Goal: Transaction & Acquisition: Purchase product/service

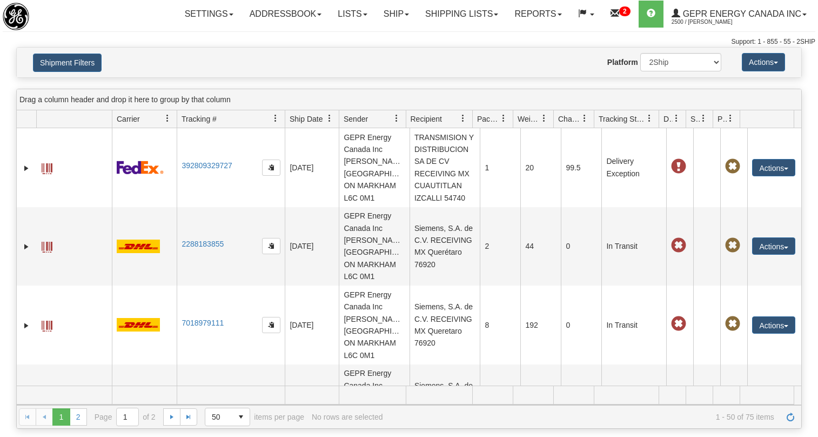
select select "Recipient_Country"
select select "MX"
click at [86, 59] on button "Shipment Filters" at bounding box center [67, 63] width 69 height 18
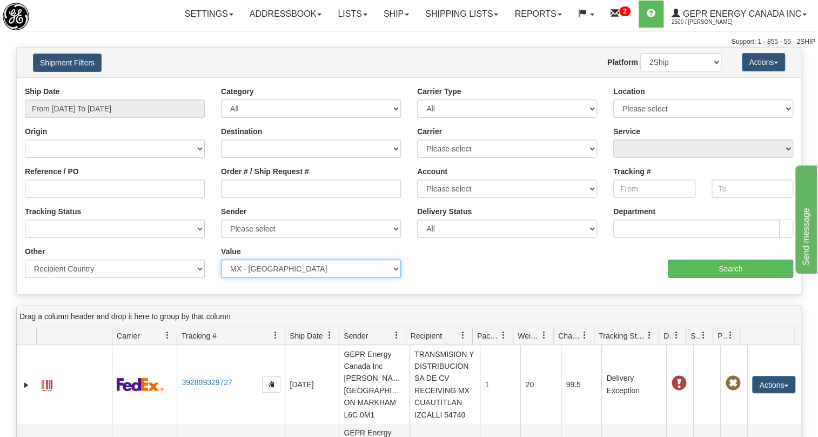
click at [281, 269] on select "Please select A2 - [GEOGRAPHIC_DATA] AD - [GEOGRAPHIC_DATA] [GEOGRAPHIC_DATA] -…" at bounding box center [311, 268] width 180 height 18
click at [282, 267] on select "Please select A2 - [GEOGRAPHIC_DATA] AD - [GEOGRAPHIC_DATA] [GEOGRAPHIC_DATA] -…" at bounding box center [311, 268] width 180 height 18
drag, startPoint x: 281, startPoint y: 267, endPoint x: 268, endPoint y: 265, distance: 13.7
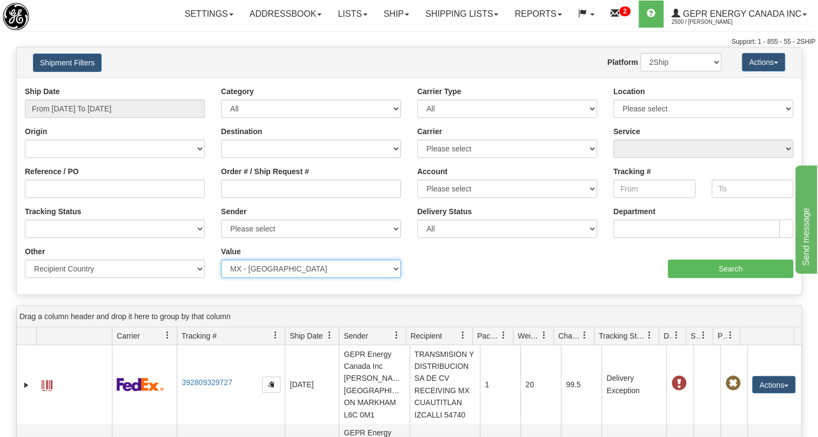
click at [267, 266] on select "Please select A2 - [GEOGRAPHIC_DATA] AD - [GEOGRAPHIC_DATA] [GEOGRAPHIC_DATA] -…" at bounding box center [311, 268] width 180 height 18
click at [268, 264] on select "Please select A2 - [GEOGRAPHIC_DATA] AD - [GEOGRAPHIC_DATA] [GEOGRAPHIC_DATA] -…" at bounding box center [311, 268] width 180 height 18
click at [395, 270] on select "Please select A2 - [GEOGRAPHIC_DATA] AD - [GEOGRAPHIC_DATA] [GEOGRAPHIC_DATA] -…" at bounding box center [311, 268] width 180 height 18
click at [258, 269] on select "Please select A2 - [GEOGRAPHIC_DATA] AD - [GEOGRAPHIC_DATA] [GEOGRAPHIC_DATA] -…" at bounding box center [311, 268] width 180 height 18
click at [241, 264] on select "Please select A2 - [GEOGRAPHIC_DATA] AD - [GEOGRAPHIC_DATA] [GEOGRAPHIC_DATA] -…" at bounding box center [311, 268] width 180 height 18
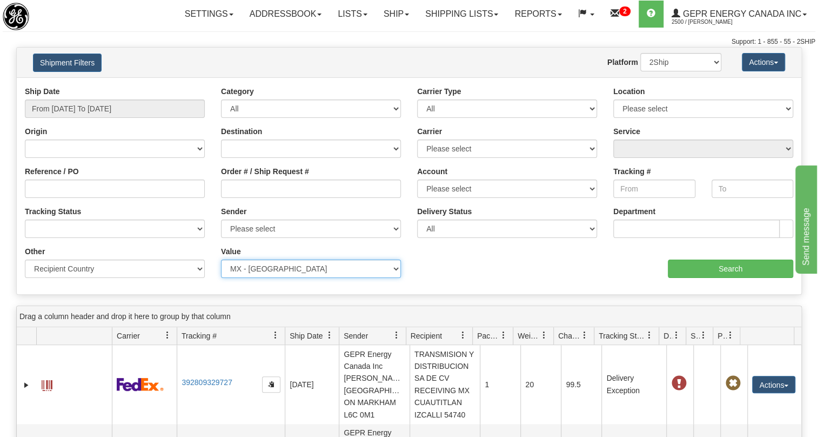
click at [241, 264] on select "Please select A2 - [GEOGRAPHIC_DATA] AD - [GEOGRAPHIC_DATA] [GEOGRAPHIC_DATA] -…" at bounding box center [311, 268] width 180 height 18
click at [236, 265] on select "Please select A2 - [GEOGRAPHIC_DATA] AD - [GEOGRAPHIC_DATA] [GEOGRAPHIC_DATA] -…" at bounding box center [311, 268] width 180 height 18
click at [398, 270] on select "Please select A2 - [GEOGRAPHIC_DATA] AD - [GEOGRAPHIC_DATA] [GEOGRAPHIC_DATA] -…" at bounding box center [311, 268] width 180 height 18
click at [390, 267] on select "Please select A2 - [GEOGRAPHIC_DATA] AD - [GEOGRAPHIC_DATA] [GEOGRAPHIC_DATA] -…" at bounding box center [311, 268] width 180 height 18
click at [221, 259] on select "Please select A2 - [GEOGRAPHIC_DATA] AD - [GEOGRAPHIC_DATA] [GEOGRAPHIC_DATA] -…" at bounding box center [311, 268] width 180 height 18
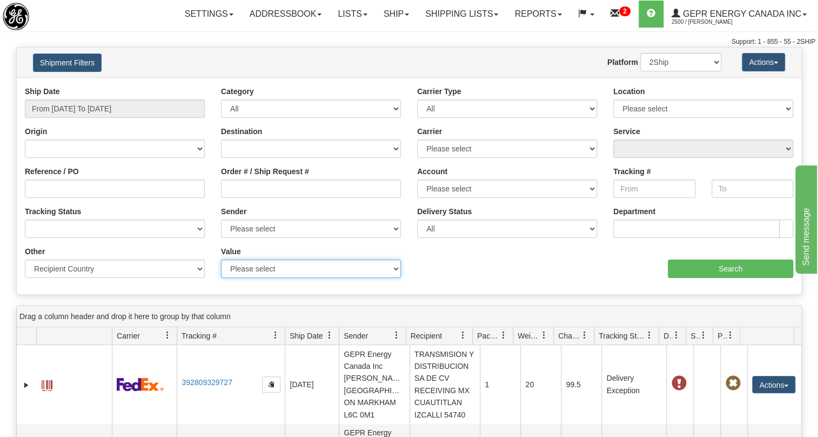
click at [283, 268] on select "Please select A2 - [GEOGRAPHIC_DATA] AD - [GEOGRAPHIC_DATA] [GEOGRAPHIC_DATA] -…" at bounding box center [311, 268] width 180 height 18
click at [476, 268] on div "aaa Search" at bounding box center [605, 262] width 392 height 32
click at [396, 270] on select "Please select A2 - [GEOGRAPHIC_DATA] AD - [GEOGRAPHIC_DATA] [GEOGRAPHIC_DATA] -…" at bounding box center [311, 268] width 180 height 18
click at [221, 259] on select "Please select A2 - [GEOGRAPHIC_DATA] AD - [GEOGRAPHIC_DATA] [GEOGRAPHIC_DATA] -…" at bounding box center [311, 268] width 180 height 18
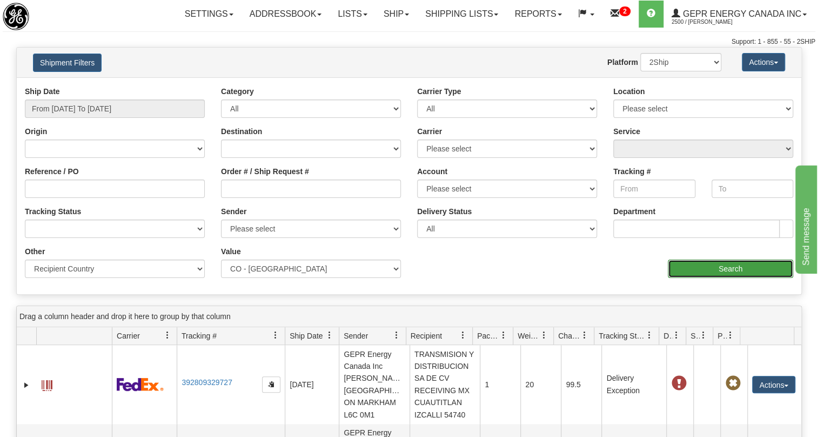
click at [726, 268] on input "Search" at bounding box center [730, 268] width 125 height 18
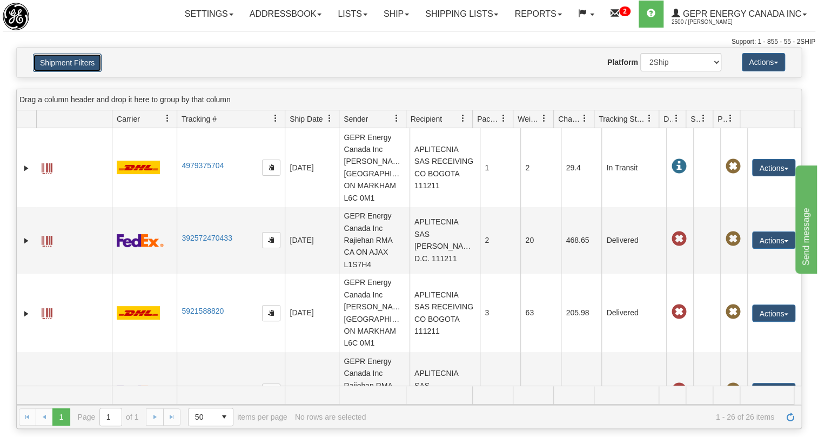
click at [83, 57] on button "Shipment Filters" at bounding box center [67, 63] width 69 height 18
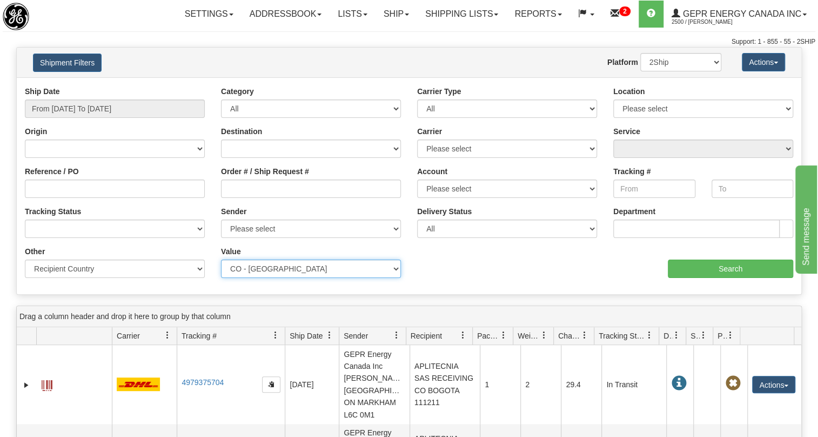
click at [355, 270] on select "Please select A2 - [GEOGRAPHIC_DATA] AD - [GEOGRAPHIC_DATA] [GEOGRAPHIC_DATA] -…" at bounding box center [311, 268] width 180 height 18
select select "OM"
click at [482, 254] on div "aaa Search" at bounding box center [605, 262] width 392 height 32
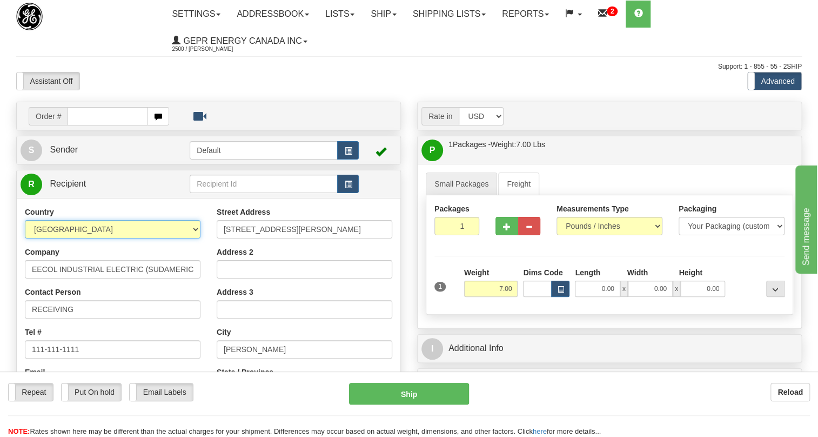
click at [193, 228] on select "AFGHANISTAN ALAND ISLANDS ALBANIA ALGERIA AMERICAN SAMOA ANDORRA ANGOLA ANGUILL…" at bounding box center [113, 229] width 176 height 18
select select "CO"
click at [25, 220] on select "AFGHANISTAN ALAND ISLANDS ALBANIA ALGERIA AMERICAN SAMOA ANDORRA ANGOLA ANGUILL…" at bounding box center [113, 229] width 176 height 18
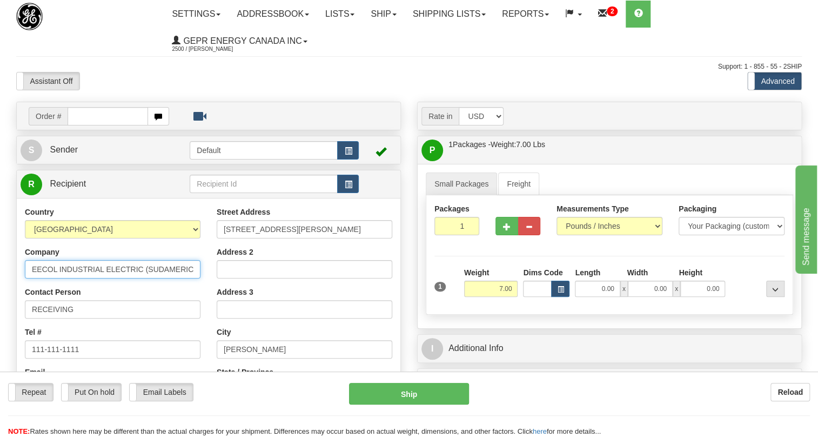
click at [84, 269] on input "EECOL INDUSTRIAL ELECTRIC (SUDAMERICA) L" at bounding box center [113, 269] width 176 height 18
paste input "APLITECNIA SAS"
type input "APLITECNIA SAS"
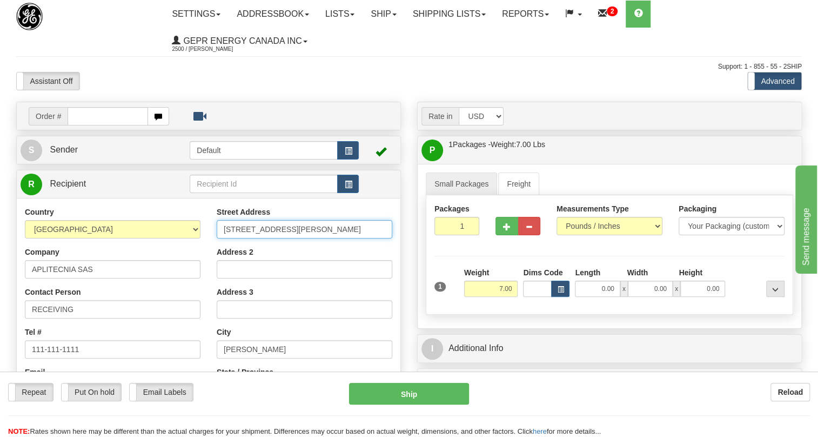
click at [268, 230] on input "Av. 14 De La Fama 2761" at bounding box center [305, 229] width 176 height 18
paste input "CARRERA 67A NO. 94A-40"
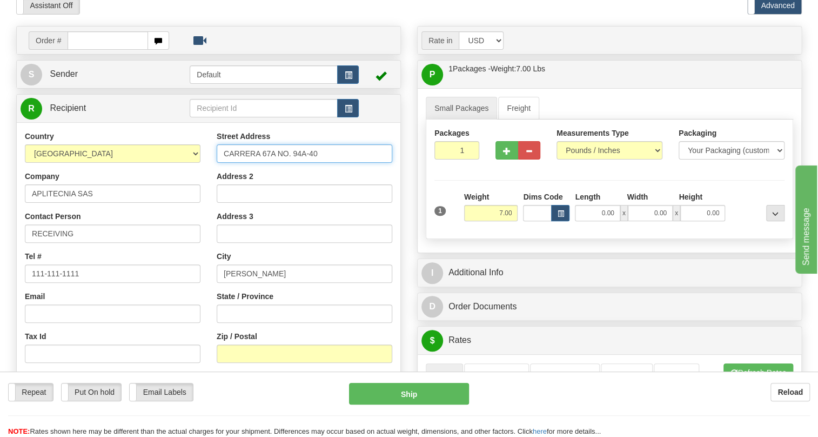
scroll to position [98, 0]
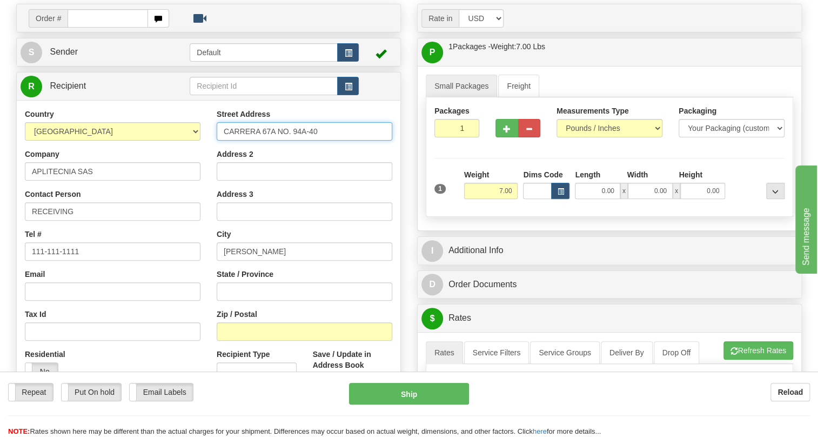
type input "CARRERA 67A NO. 94A-40"
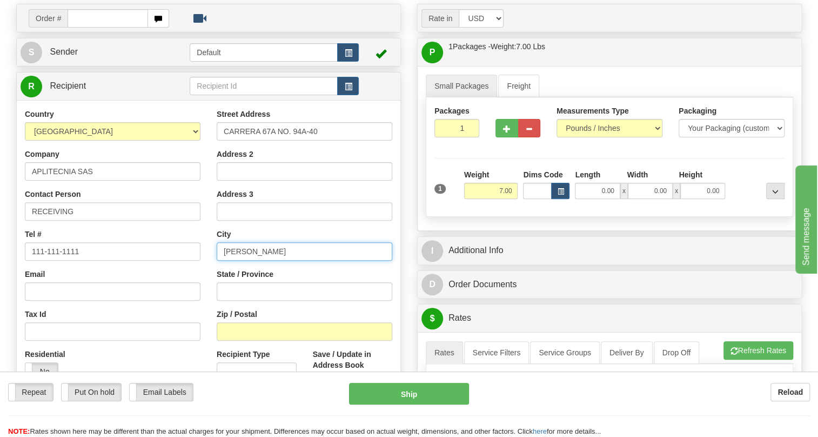
drag, startPoint x: 267, startPoint y: 252, endPoint x: 205, endPoint y: 250, distance: 61.1
click at [205, 250] on div "Country AFGHANISTAN ALAND ISLANDS ALBANIA ALGERIA AMERICAN SAMOA ANDORRA ANGOLA…" at bounding box center [209, 254] width 384 height 291
type input "BOGOTA"
click at [410, 247] on div "Rate in Account Currency ARN AWG AUD AUS BHD BBD BFR BMD BRC BRL GBP UKL BND BG…" at bounding box center [609, 360] width 401 height 713
click at [497, 192] on input "7.00" at bounding box center [491, 191] width 54 height 16
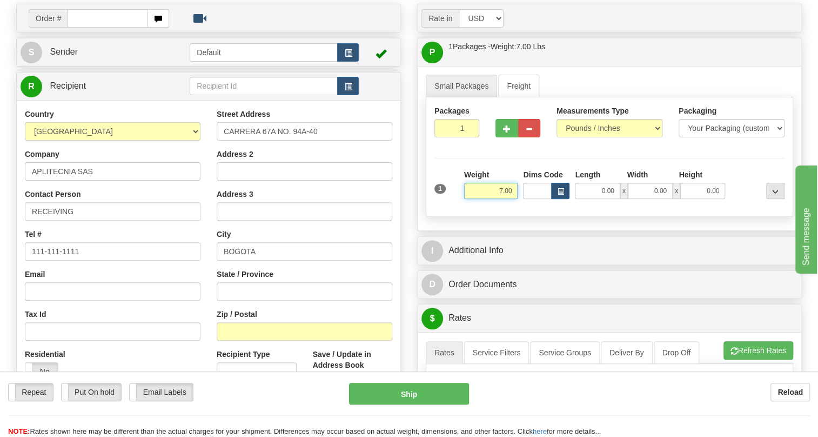
drag, startPoint x: 513, startPoint y: 191, endPoint x: 491, endPoint y: 194, distance: 21.7
click at [491, 194] on input "7.00" at bounding box center [491, 191] width 54 height 16
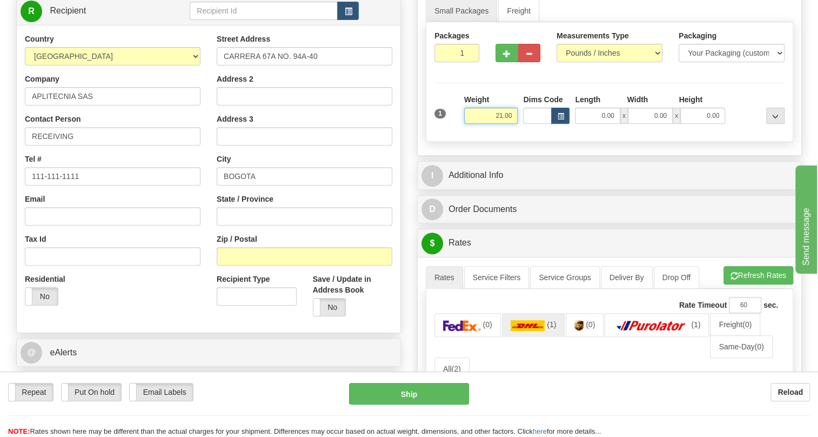
scroll to position [147, 0]
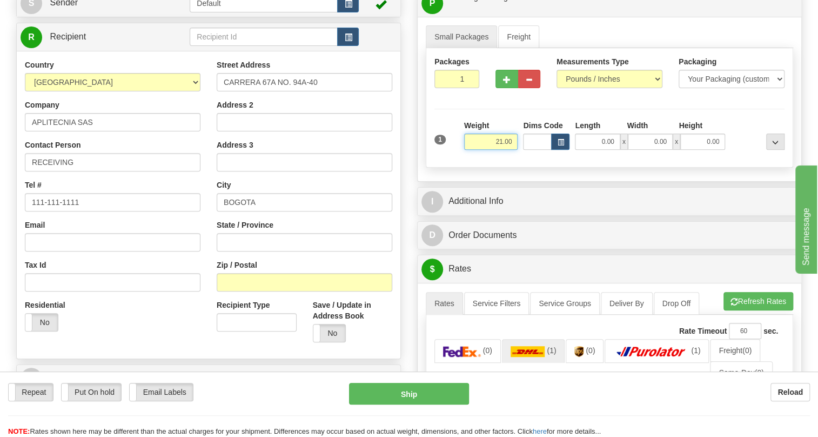
type input "21.00"
click at [254, 281] on input "Zip / Postal" at bounding box center [305, 282] width 176 height 18
type input "111 211"
click at [195, 304] on div "Residential Yes No" at bounding box center [113, 320] width 192 height 40
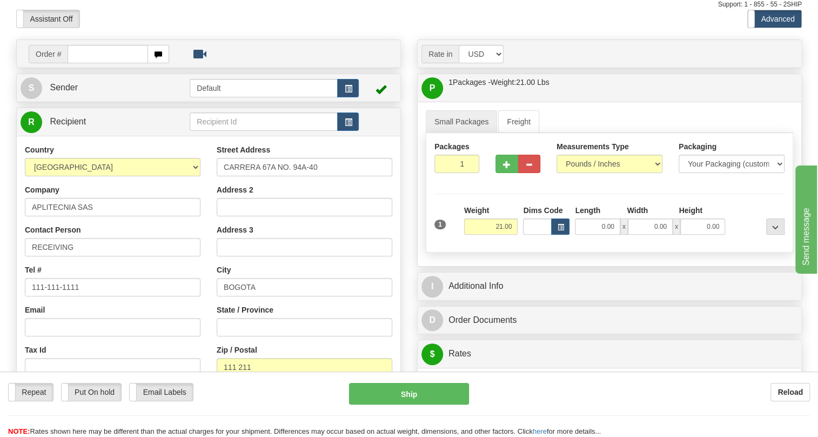
scroll to position [0, 0]
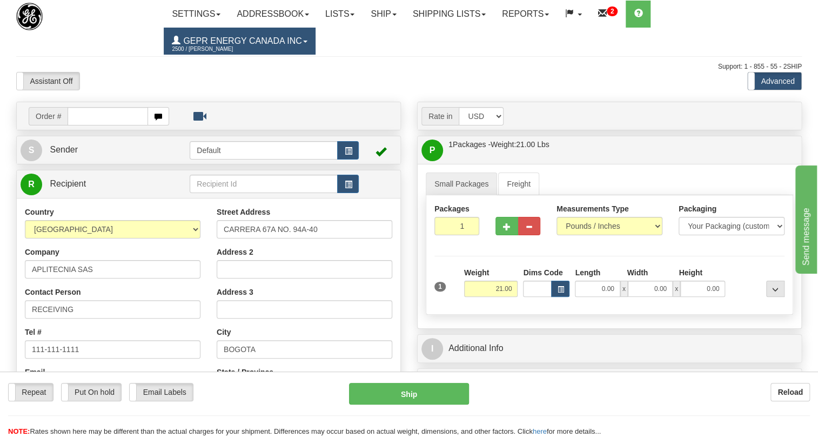
click at [308, 42] on span at bounding box center [305, 42] width 4 height 2
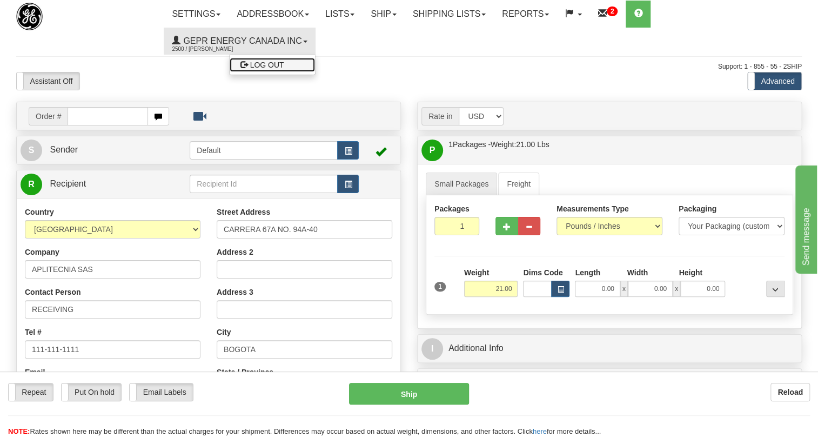
click at [284, 64] on span "LOG OUT" at bounding box center [267, 65] width 34 height 9
